Goal: Task Accomplishment & Management: Use online tool/utility

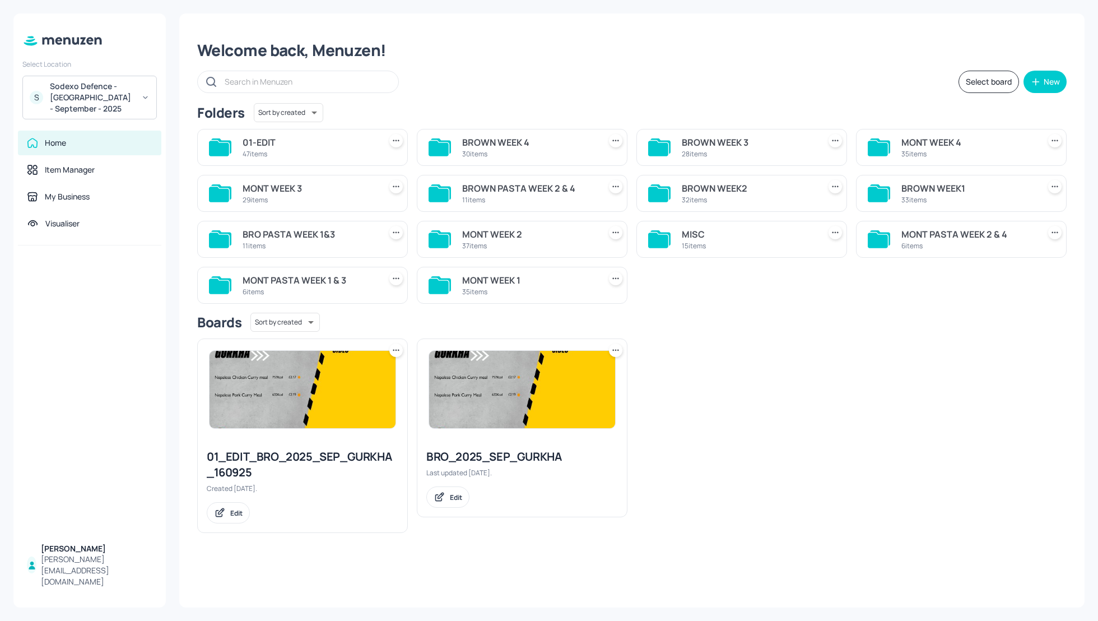
click at [711, 141] on div "BROWN WEEK 3" at bounding box center [748, 142] width 133 height 13
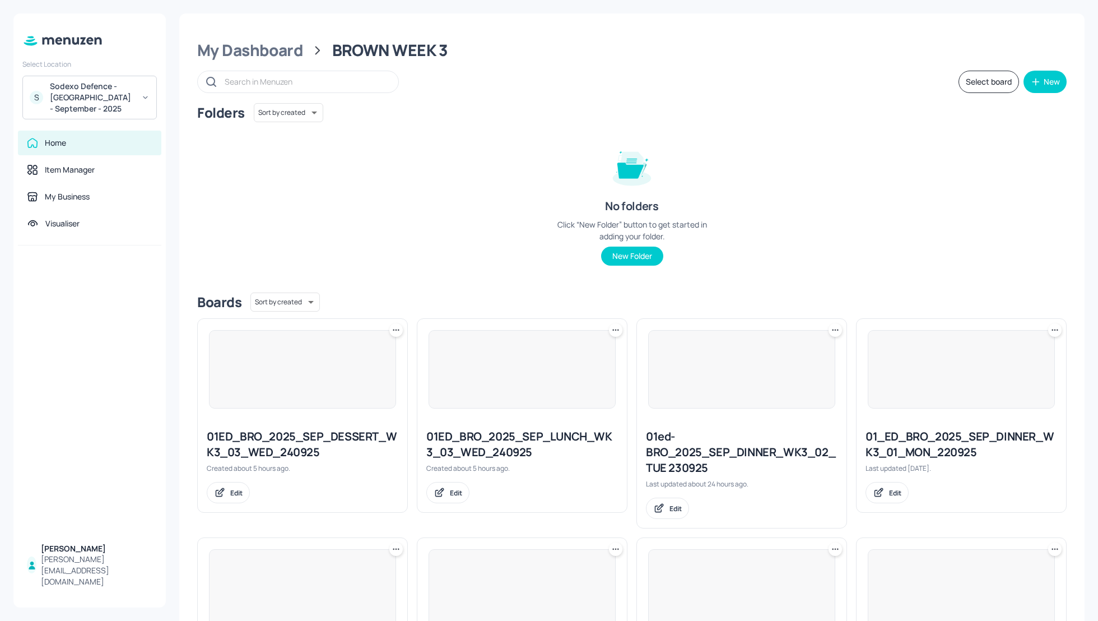
click at [958, 220] on div "Folders Sort by created id ​ No folders Click “New Folder” button to get starte…" at bounding box center [632, 193] width 870 height 180
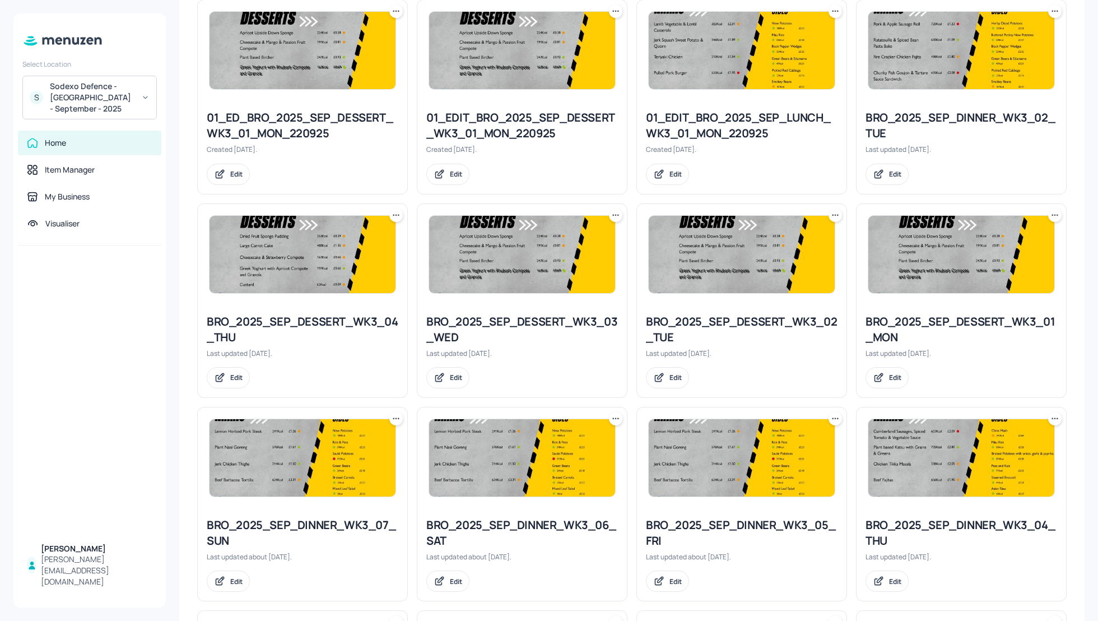
scroll to position [568, 0]
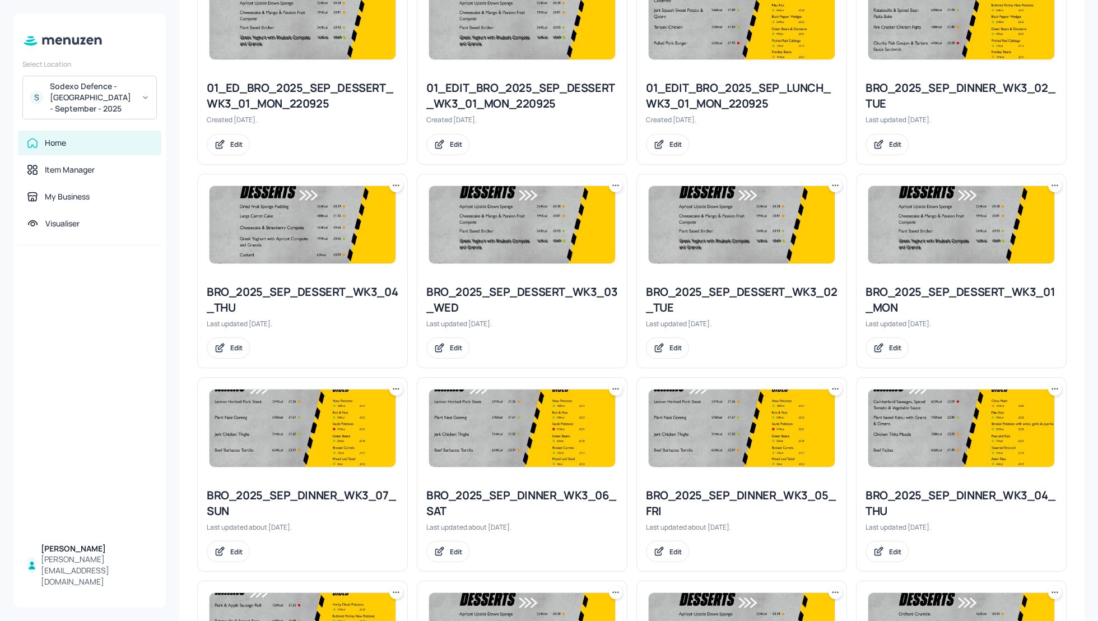
click at [612, 187] on icon at bounding box center [615, 185] width 11 height 11
click at [573, 230] on div "Duplicate" at bounding box center [572, 225] width 90 height 19
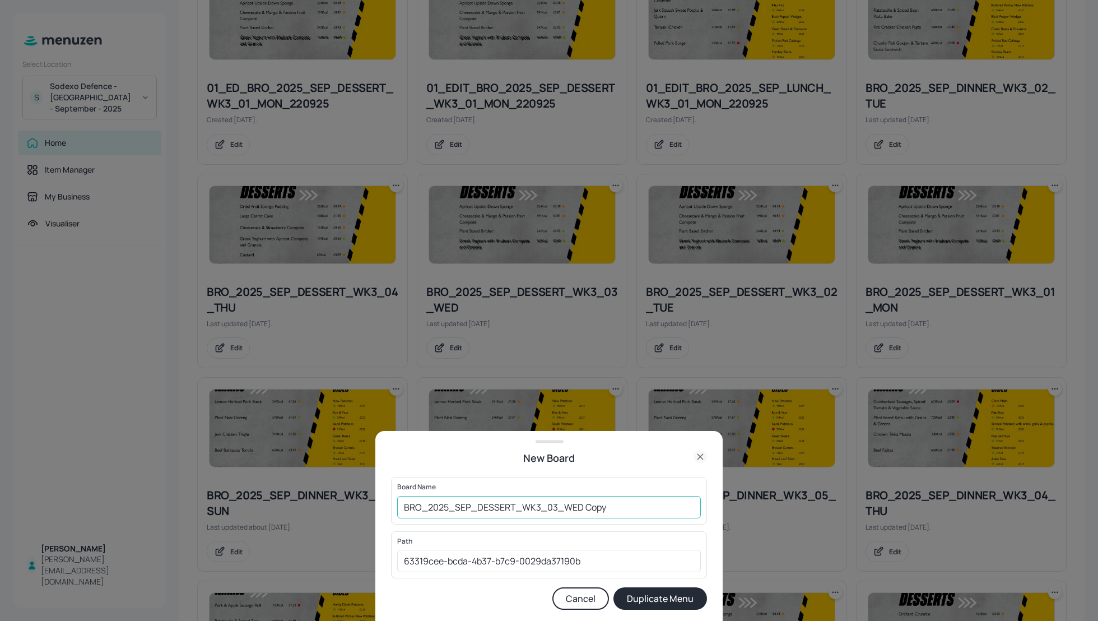
click at [402, 508] on input "BRO_2025_SEP_DESSERT_WK3_03_WED Copy" at bounding box center [549, 507] width 304 height 22
click at [667, 508] on input "01_EDIT_BRO_2025_SEP_DESSERT_WK3_03_WED Copy" at bounding box center [549, 507] width 304 height 22
type input "01_EDIT_BRO_2025_SEP_DESSERT_WK3_03_WED_240925"
click at [643, 601] on button "Duplicate Menu" at bounding box center [661, 598] width 94 height 22
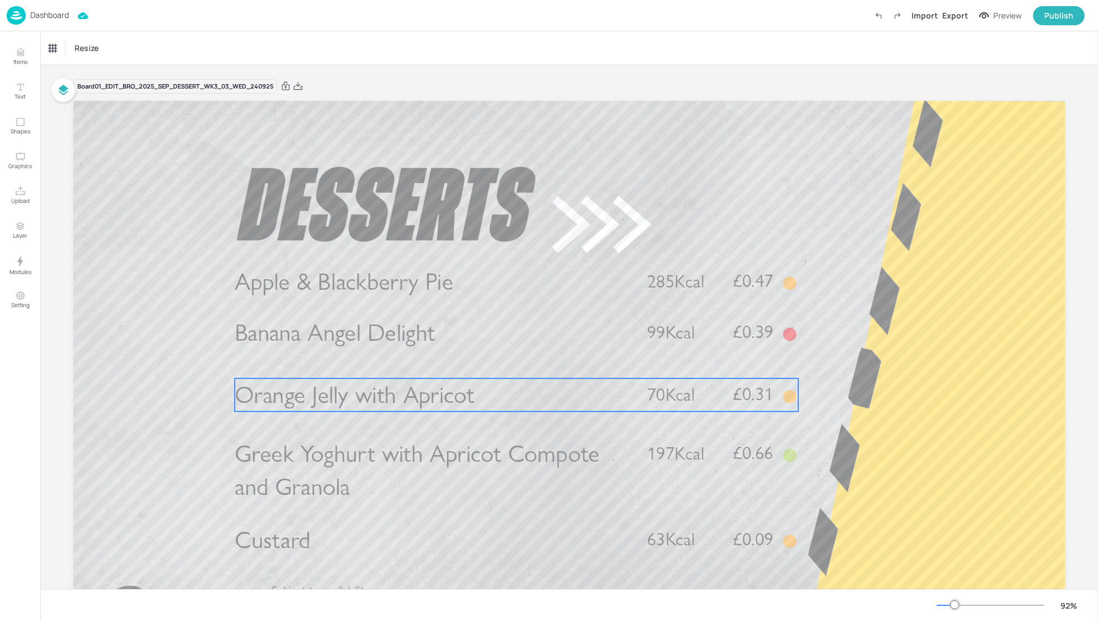
click at [330, 402] on span "Orange Jelly with Apricot" at bounding box center [355, 394] width 240 height 29
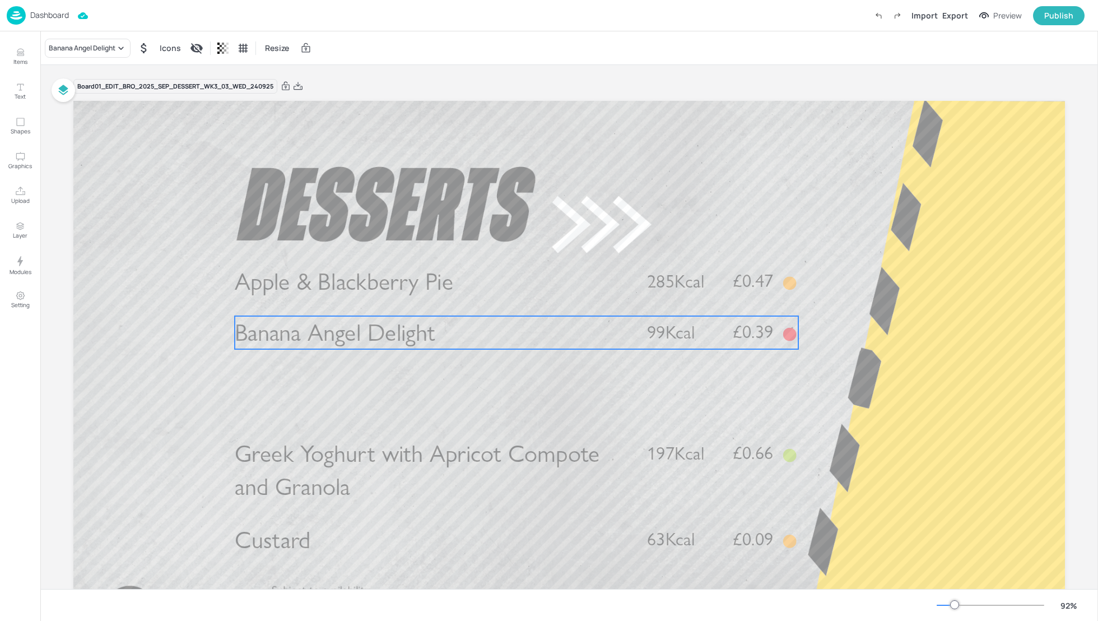
click at [329, 341] on span "Banana Angel Delight" at bounding box center [335, 332] width 201 height 29
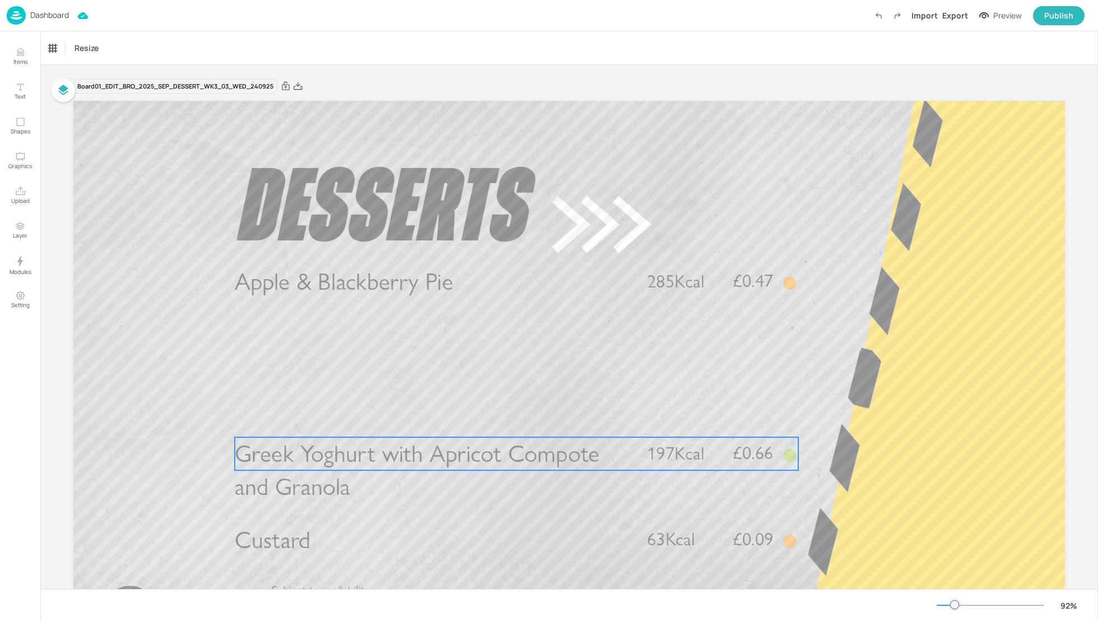
click at [319, 470] on span "Greek Yoghurt with Apricot Compote and Granola" at bounding box center [417, 470] width 365 height 62
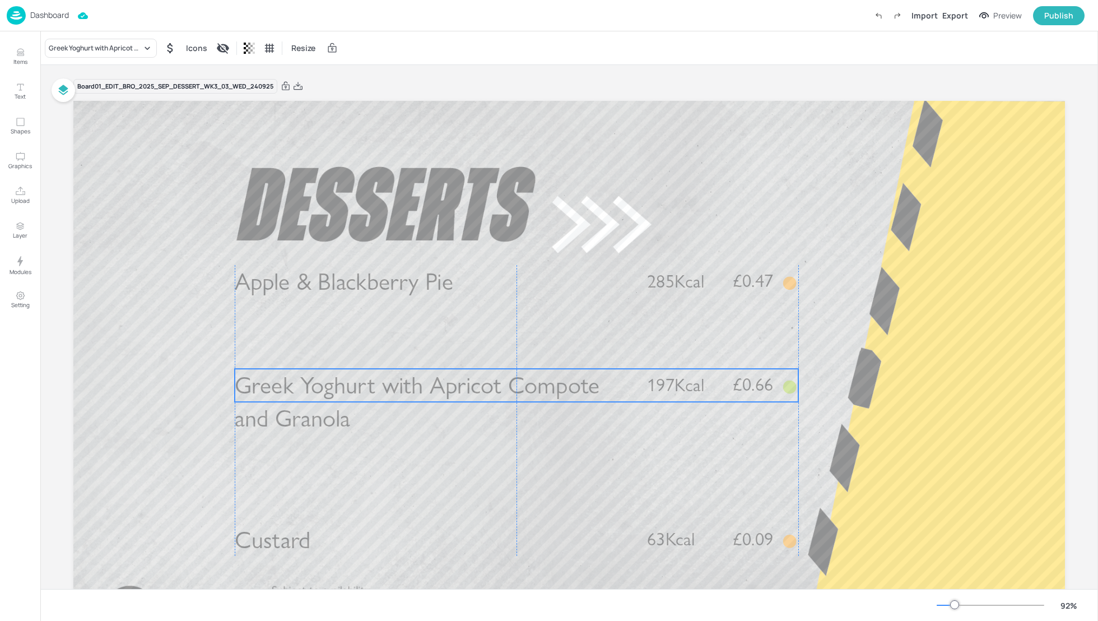
drag, startPoint x: 323, startPoint y: 462, endPoint x: 323, endPoint y: 393, distance: 68.4
click at [323, 393] on span "Greek Yoghurt with Apricot Compote and Granola" at bounding box center [417, 402] width 365 height 62
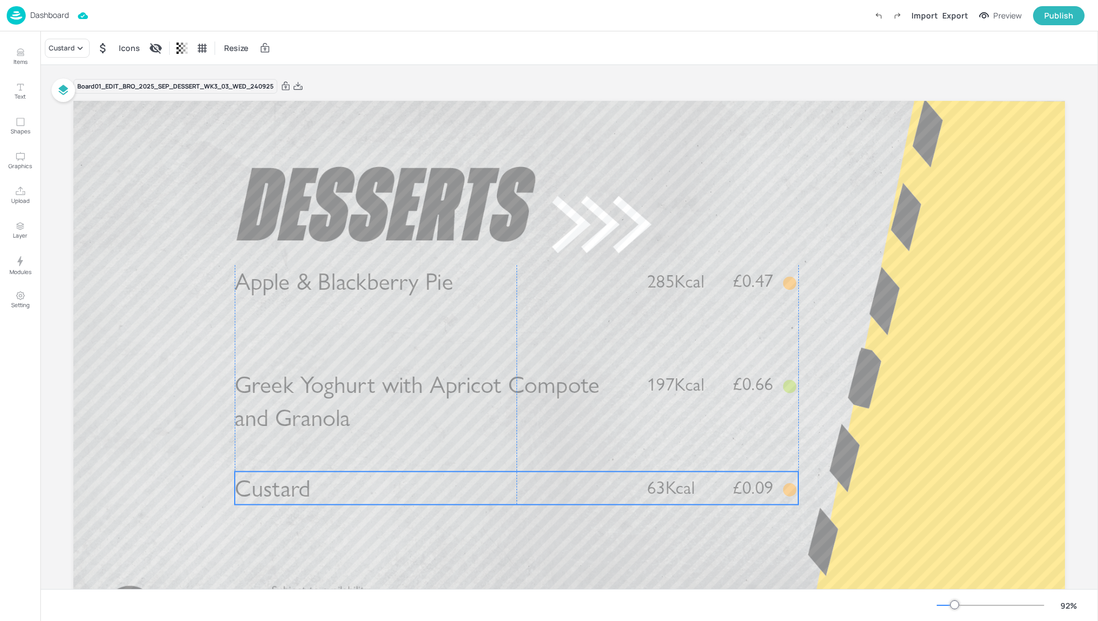
drag, startPoint x: 337, startPoint y: 539, endPoint x: 337, endPoint y: 488, distance: 51.6
click at [337, 488] on p "Custard" at bounding box center [432, 487] width 394 height 33
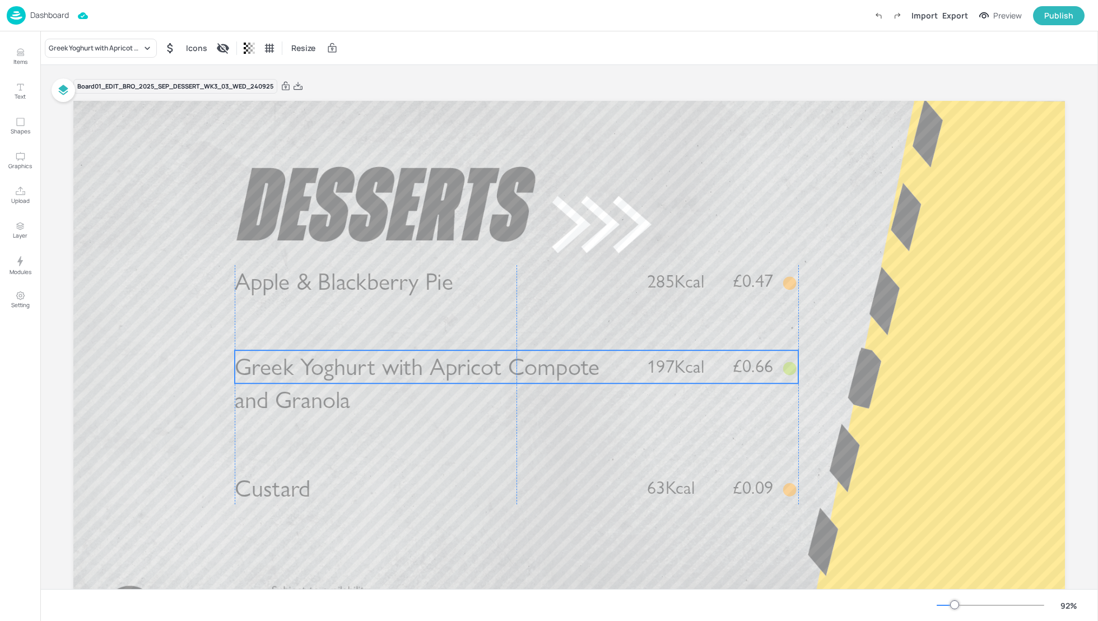
drag, startPoint x: 310, startPoint y: 393, endPoint x: 310, endPoint y: 375, distance: 17.9
click at [310, 375] on span "Greek Yoghurt with Apricot Compote and Granola" at bounding box center [417, 383] width 365 height 62
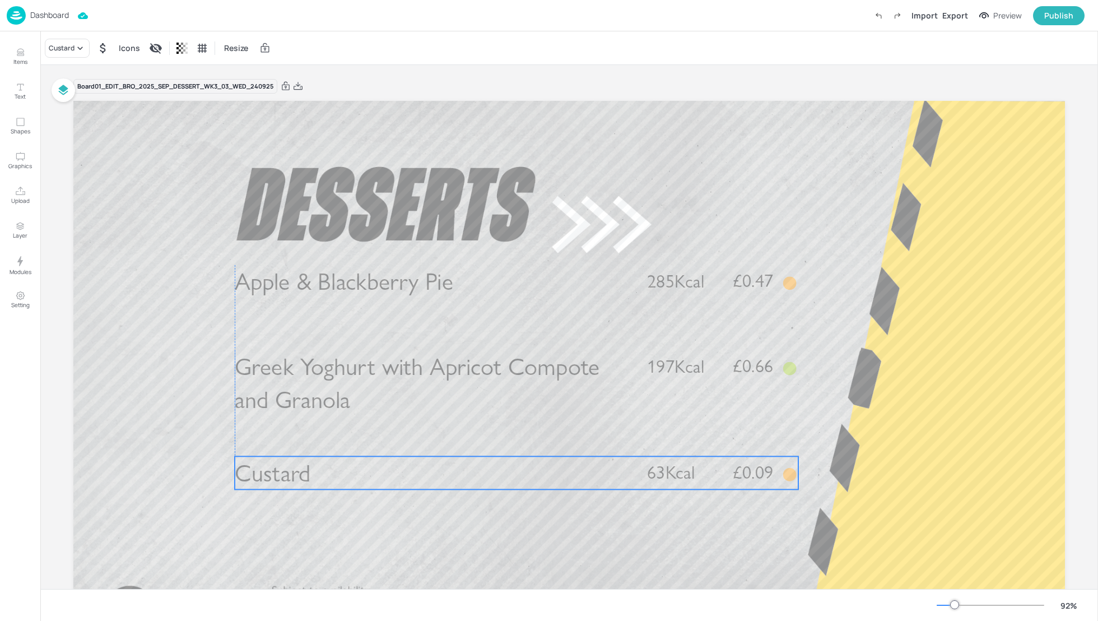
drag, startPoint x: 414, startPoint y: 491, endPoint x: 411, endPoint y: 475, distance: 16.5
click at [411, 475] on p "Custard" at bounding box center [432, 472] width 394 height 33
click at [238, 475] on span "Custard" at bounding box center [273, 471] width 76 height 29
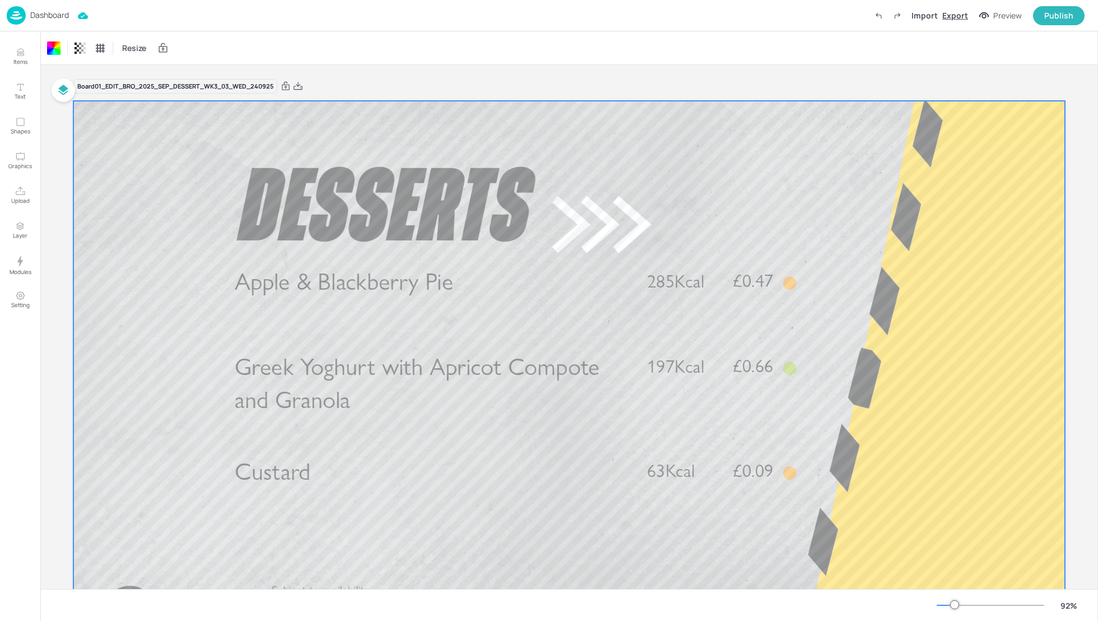
click at [955, 17] on div "Export" at bounding box center [956, 16] width 26 height 12
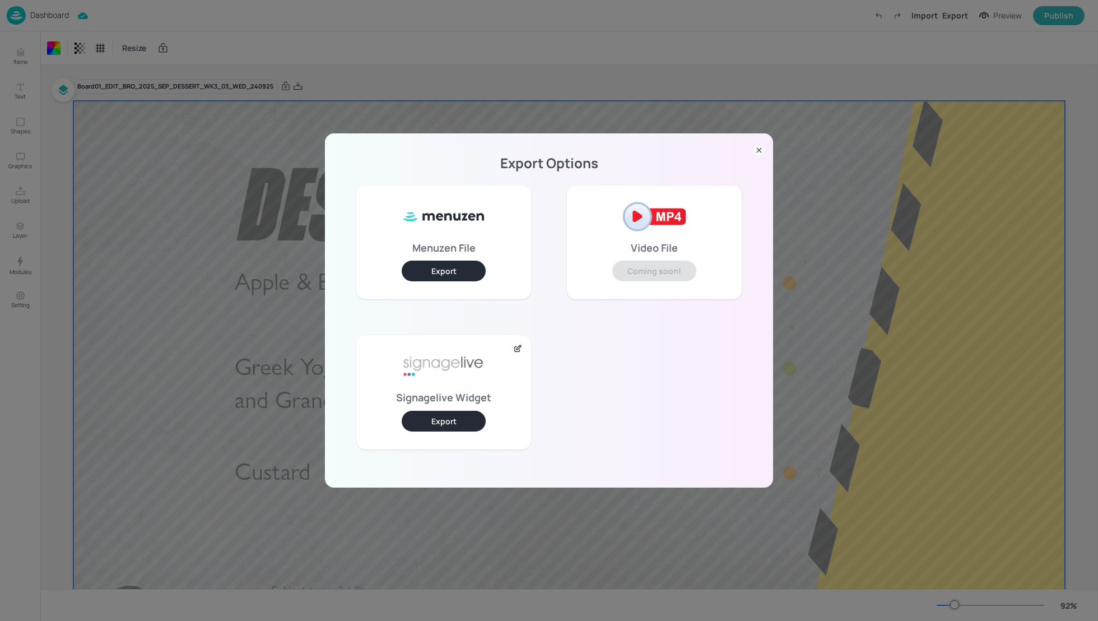
click at [453, 419] on button "Export" at bounding box center [444, 421] width 84 height 21
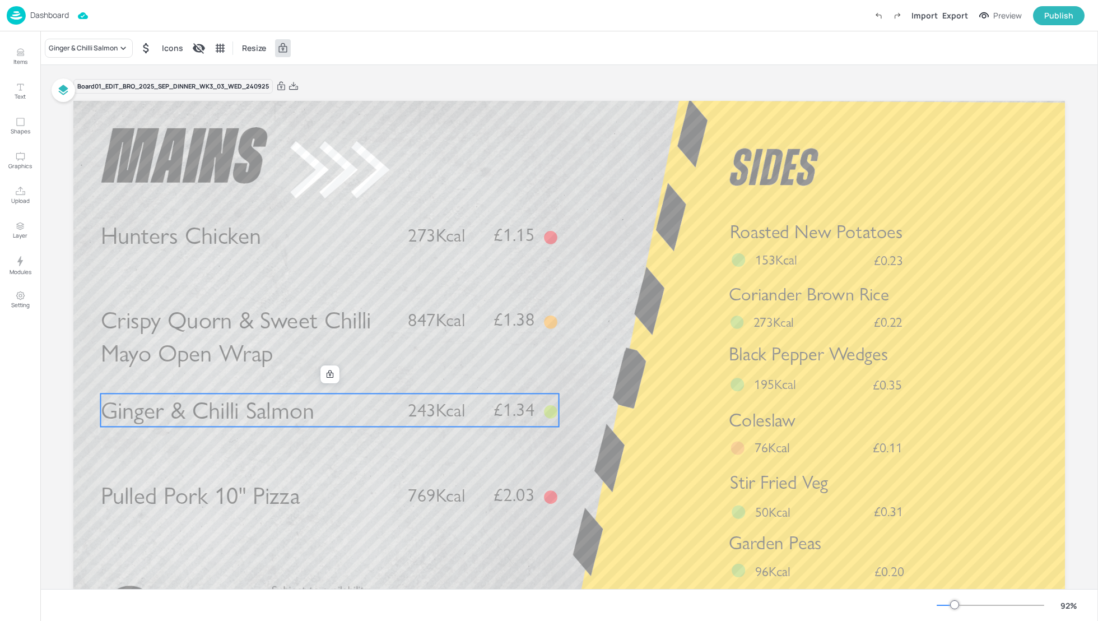
click at [176, 421] on span "Ginger & Chilli Salmon" at bounding box center [208, 410] width 214 height 29
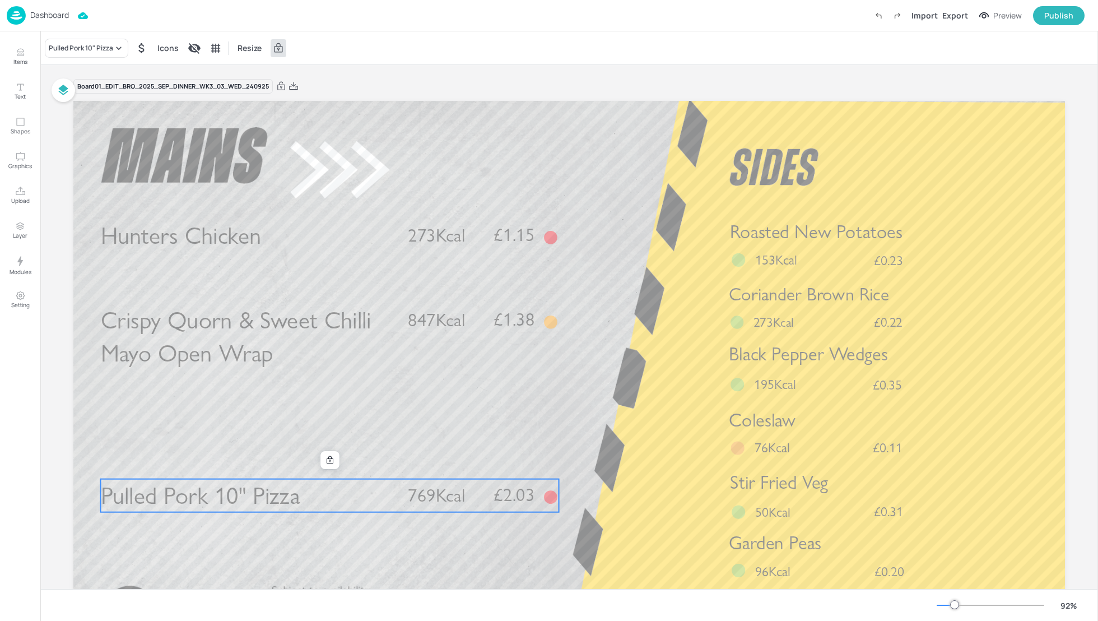
click at [185, 489] on span "Pulled Pork 10" Pizza" at bounding box center [200, 495] width 199 height 29
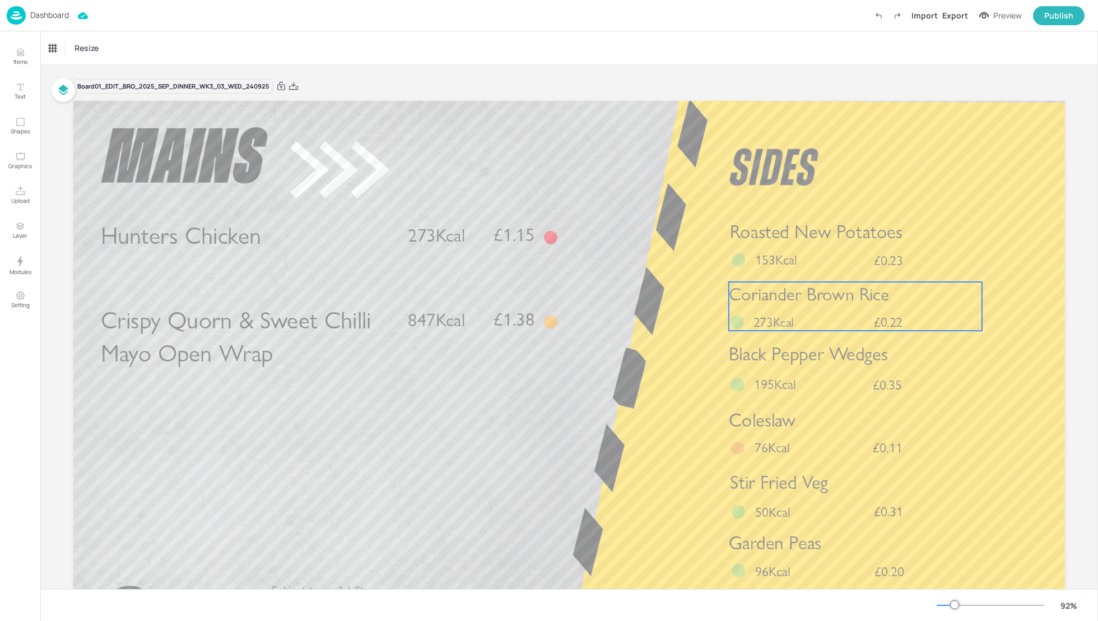
click at [773, 309] on div "Coriander Brown Rice £0.22 273Kcal" at bounding box center [855, 306] width 253 height 49
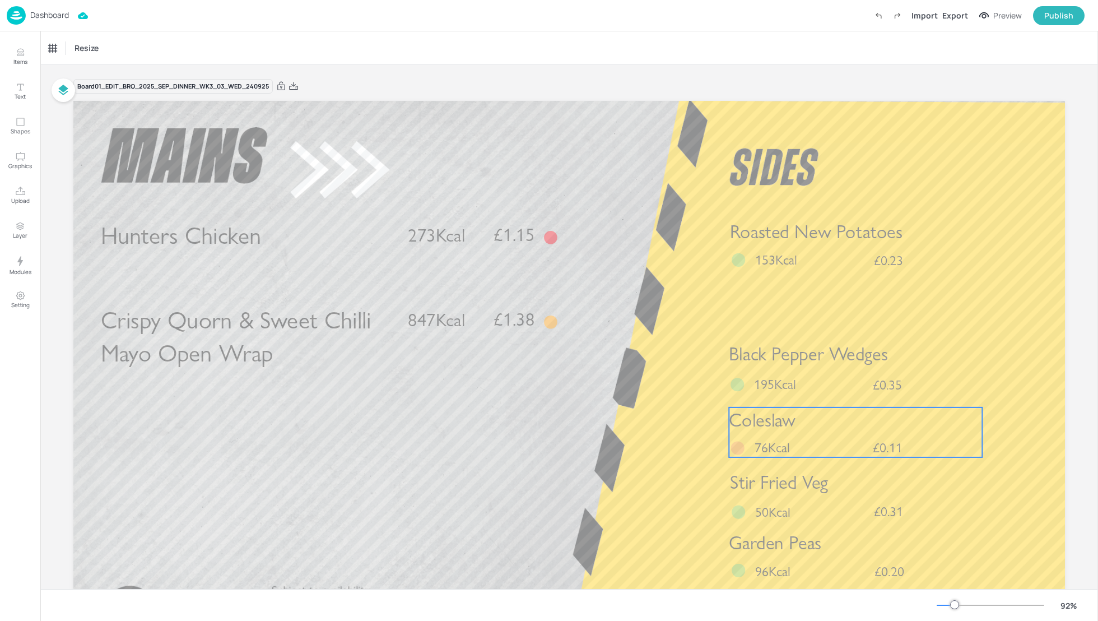
click at [803, 443] on p "76Kcal" at bounding box center [781, 447] width 53 height 19
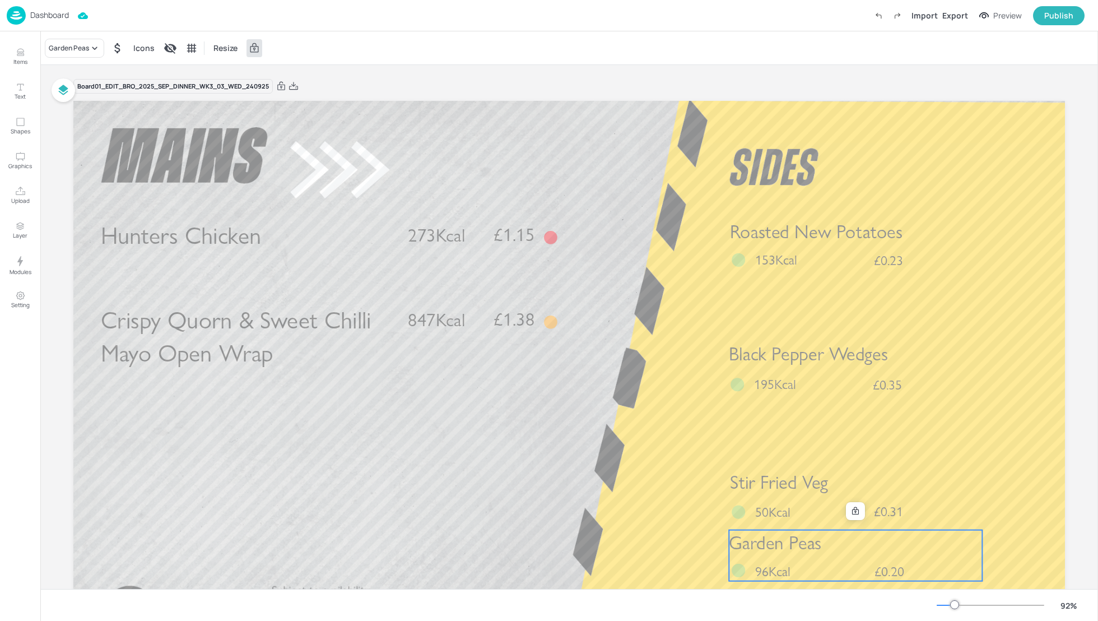
click at [818, 559] on div "Garden Peas £0.20 96Kcal" at bounding box center [855, 555] width 253 height 51
click at [853, 512] on icon at bounding box center [855, 511] width 7 height 8
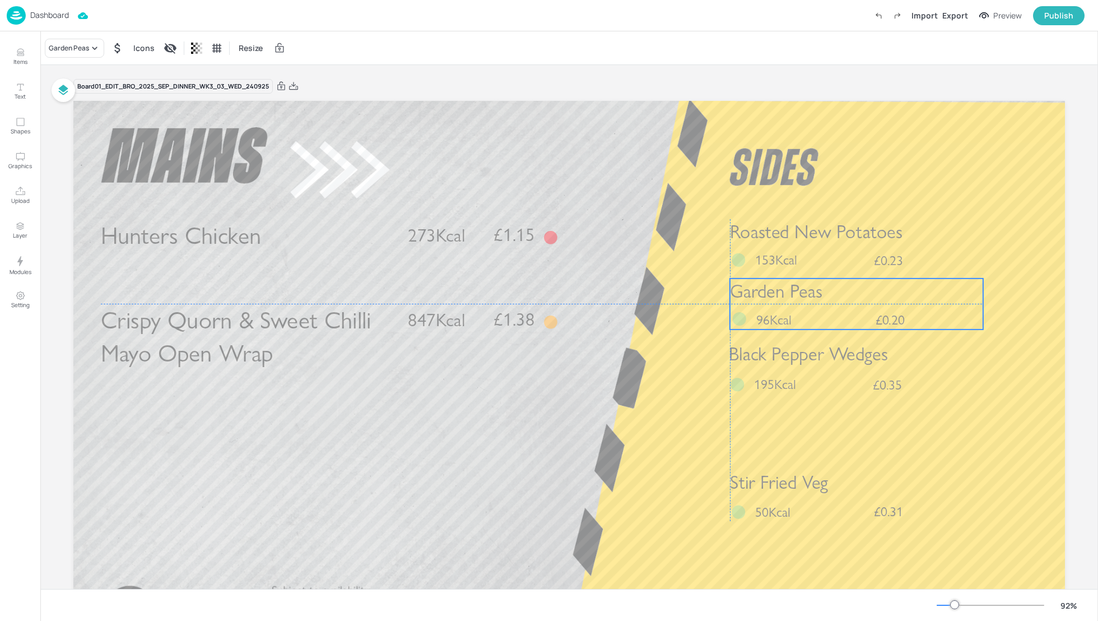
drag, startPoint x: 850, startPoint y: 546, endPoint x: 850, endPoint y: 296, distance: 249.9
click at [850, 296] on p "Garden Peas" at bounding box center [856, 292] width 253 height 26
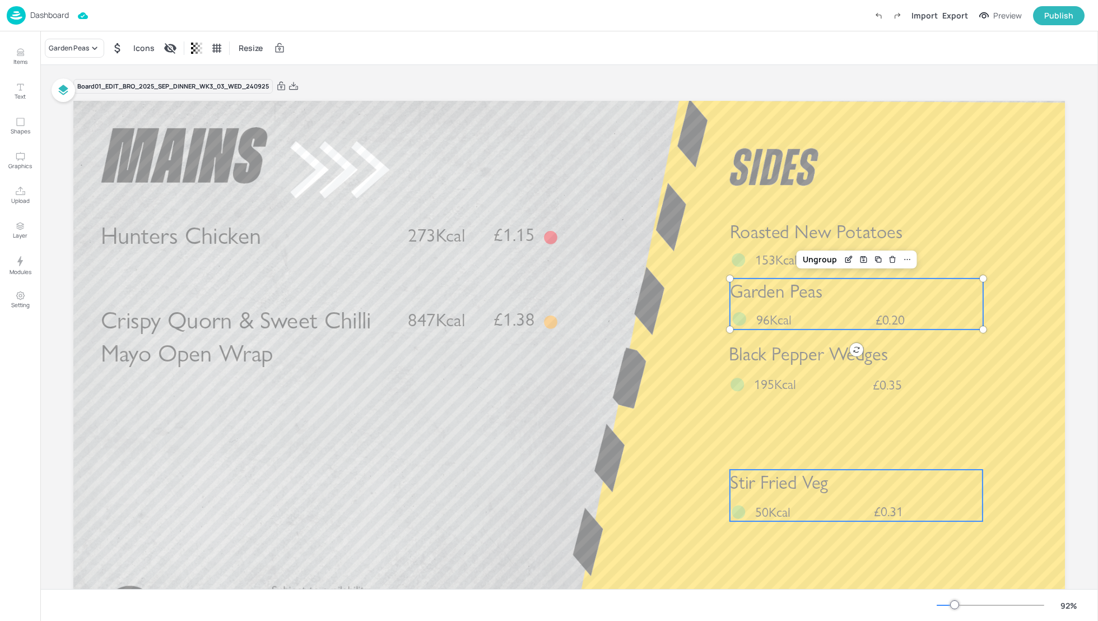
click at [832, 494] on p "Stir Fried Veg" at bounding box center [856, 483] width 253 height 26
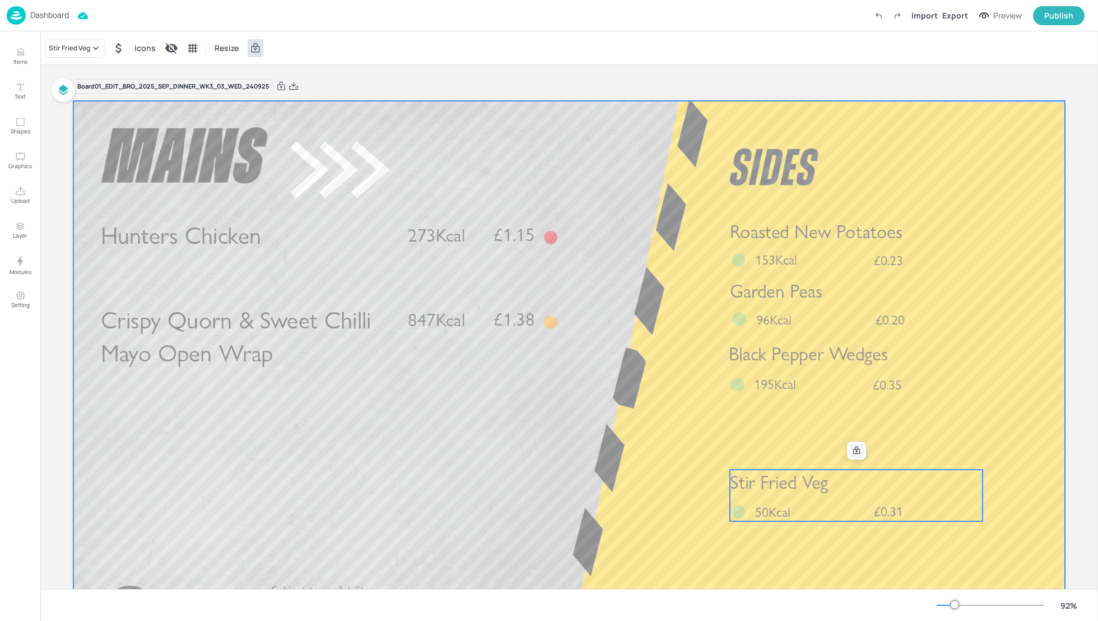
click at [850, 457] on div at bounding box center [857, 450] width 15 height 15
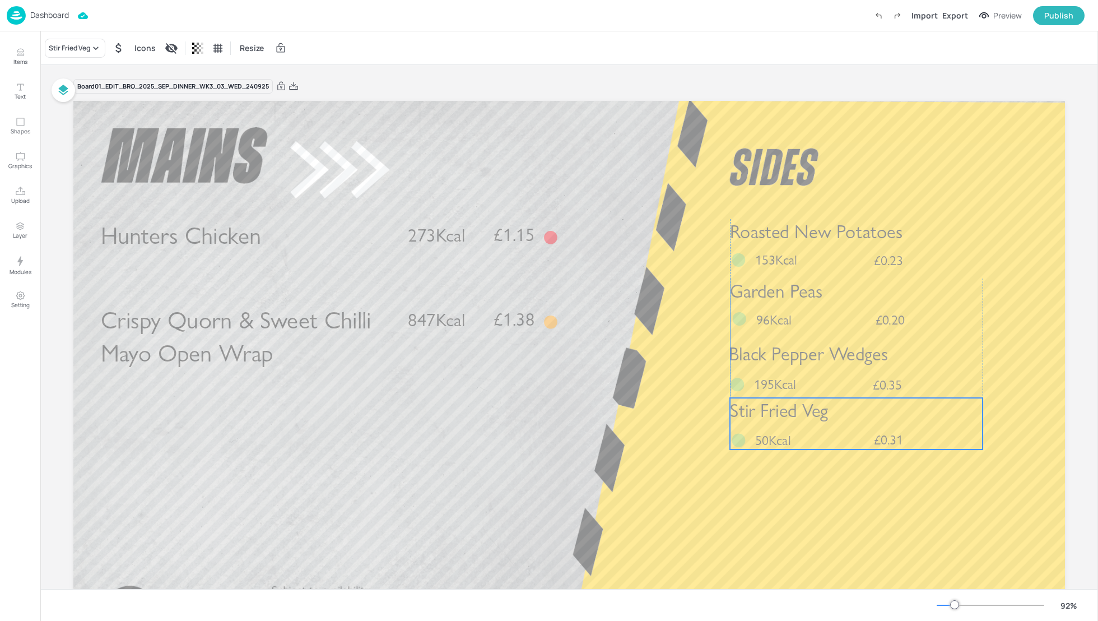
drag, startPoint x: 850, startPoint y: 492, endPoint x: 848, endPoint y: 420, distance: 71.7
click at [848, 420] on p "Stir Fried Veg" at bounding box center [856, 411] width 253 height 26
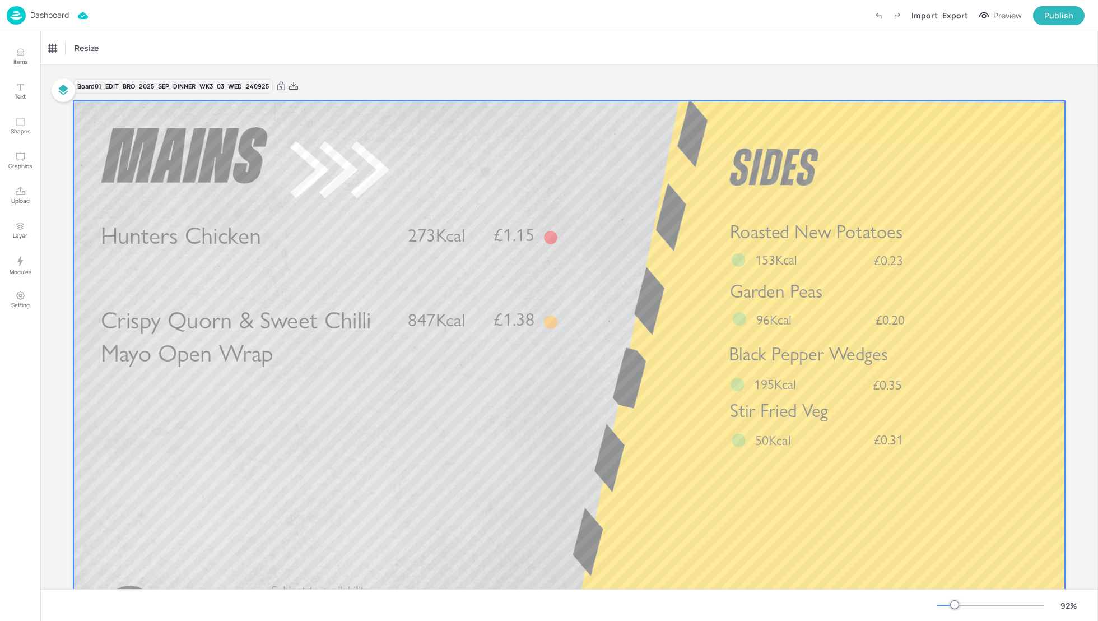
click at [683, 428] on div at bounding box center [569, 380] width 992 height 558
click at [584, 64] on div "Resize" at bounding box center [569, 47] width 1058 height 33
click at [295, 85] on icon at bounding box center [293, 86] width 9 height 8
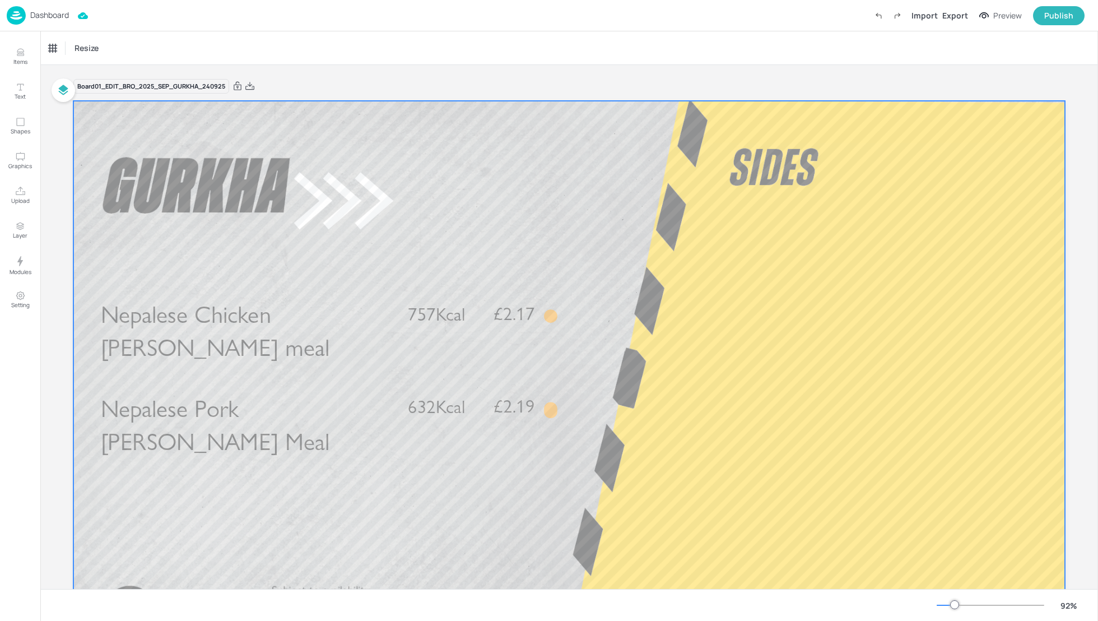
click at [289, 403] on span "Nepalese Pork [PERSON_NAME] Meal" at bounding box center [215, 426] width 229 height 62
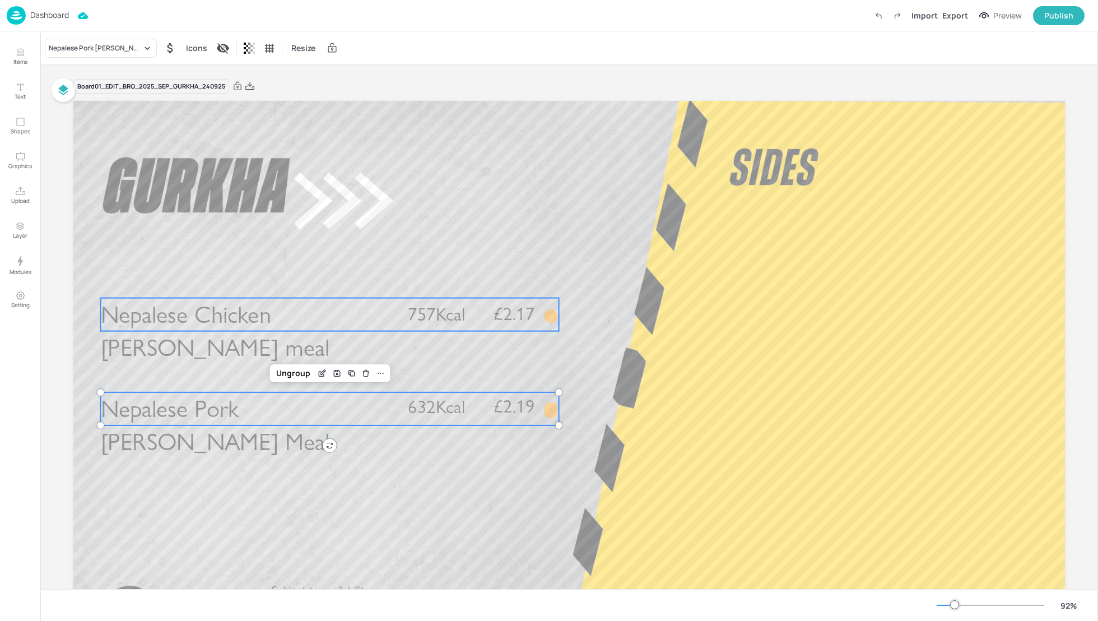
click at [263, 316] on span "Nepalese Chicken [PERSON_NAME] meal" at bounding box center [215, 331] width 229 height 62
click at [263, 405] on span "Nepalese Pork [PERSON_NAME] Meal" at bounding box center [215, 426] width 229 height 62
click at [251, 324] on span "Nepalese Chicken [PERSON_NAME] meal" at bounding box center [215, 331] width 229 height 62
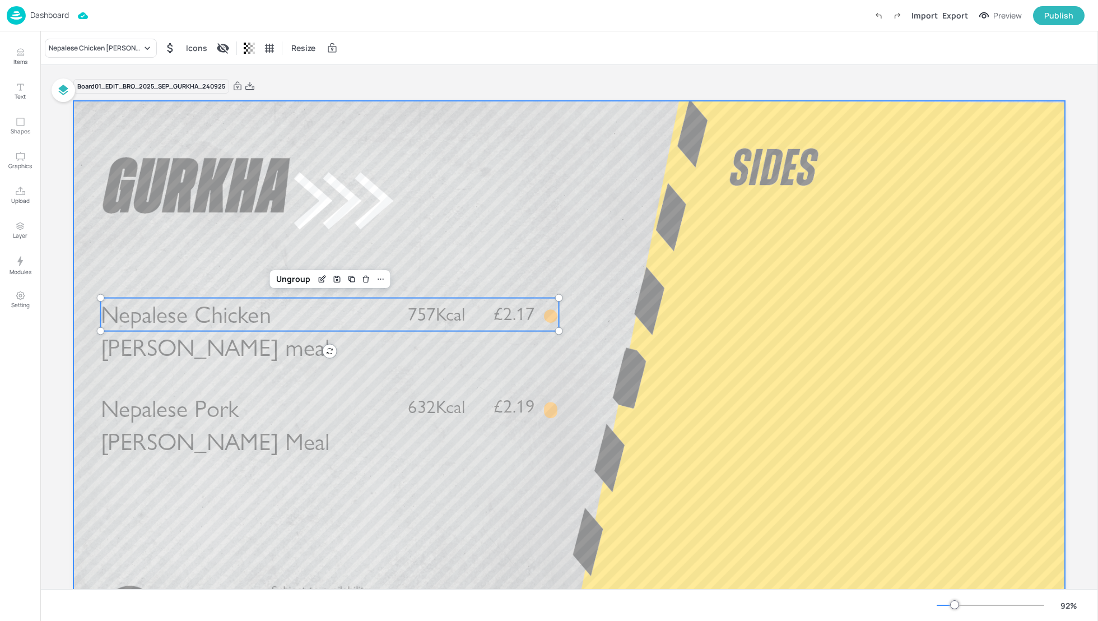
click at [253, 396] on span "Nepalese Pork [PERSON_NAME] Meal" at bounding box center [215, 426] width 229 height 62
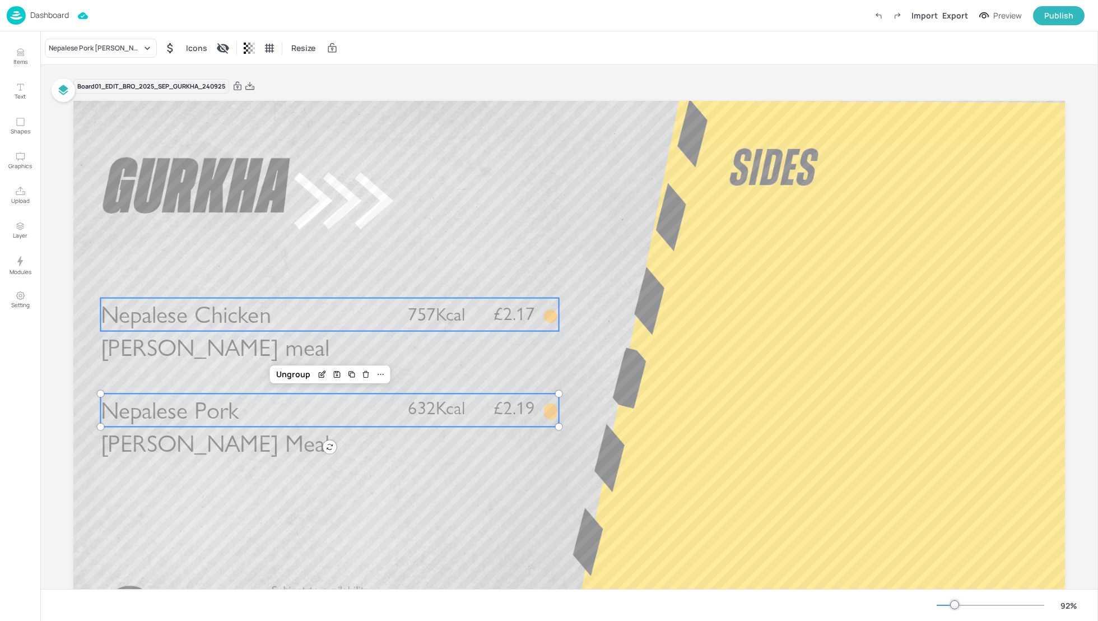
click at [258, 309] on span "Nepalese Chicken [PERSON_NAME] meal" at bounding box center [215, 331] width 229 height 62
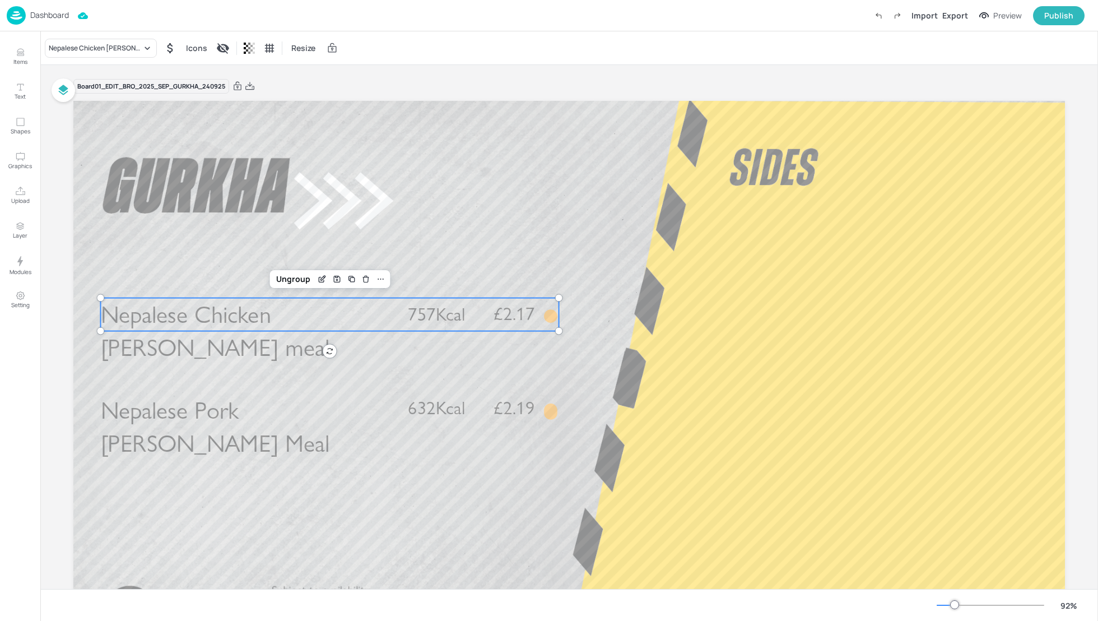
click at [229, 310] on span "Nepalese Chicken [PERSON_NAME] meal" at bounding box center [215, 331] width 229 height 62
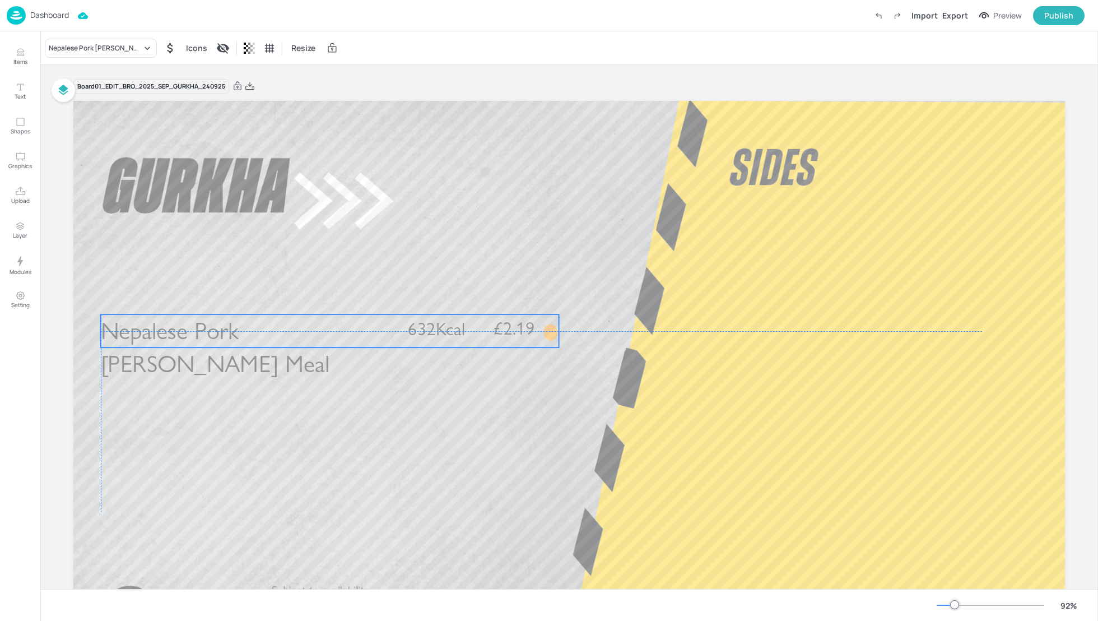
drag, startPoint x: 241, startPoint y: 411, endPoint x: 240, endPoint y: 332, distance: 79.6
click at [240, 332] on span "Nepalese Pork [PERSON_NAME] Meal" at bounding box center [215, 348] width 229 height 62
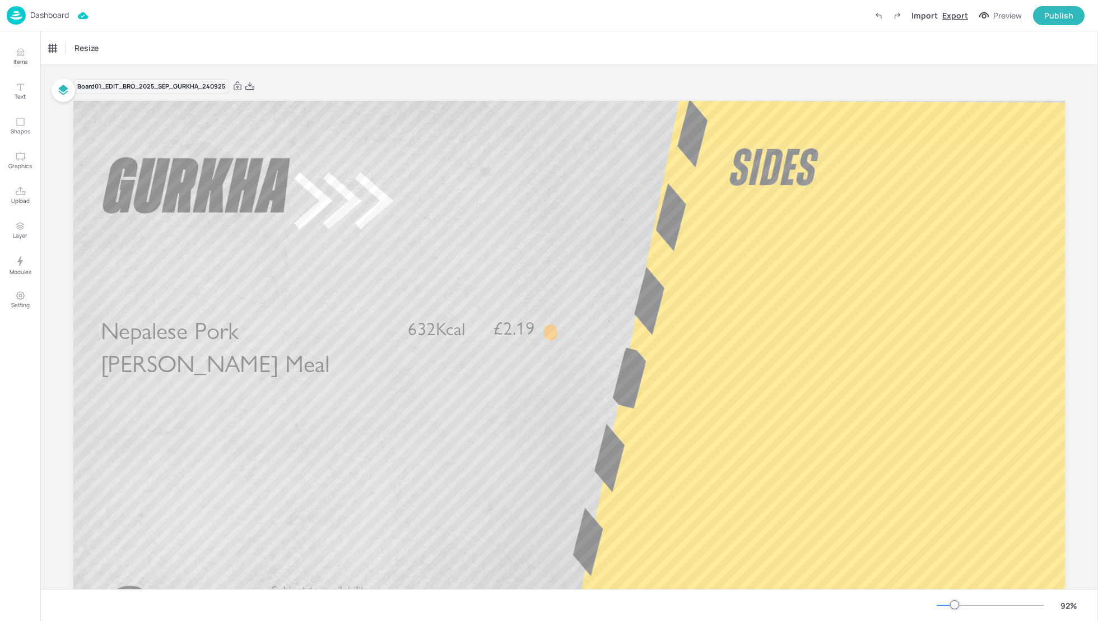
click at [960, 12] on div "Export" at bounding box center [956, 16] width 26 height 12
